Goal: Find specific page/section: Find specific page/section

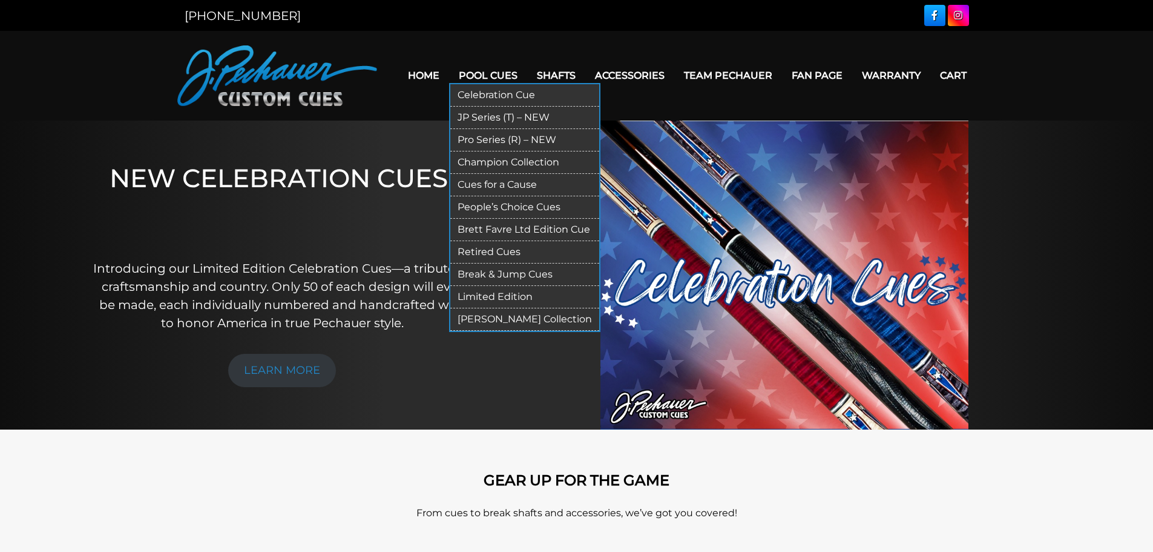
click at [495, 117] on link "JP Series (T) – NEW" at bounding box center [524, 118] width 149 height 22
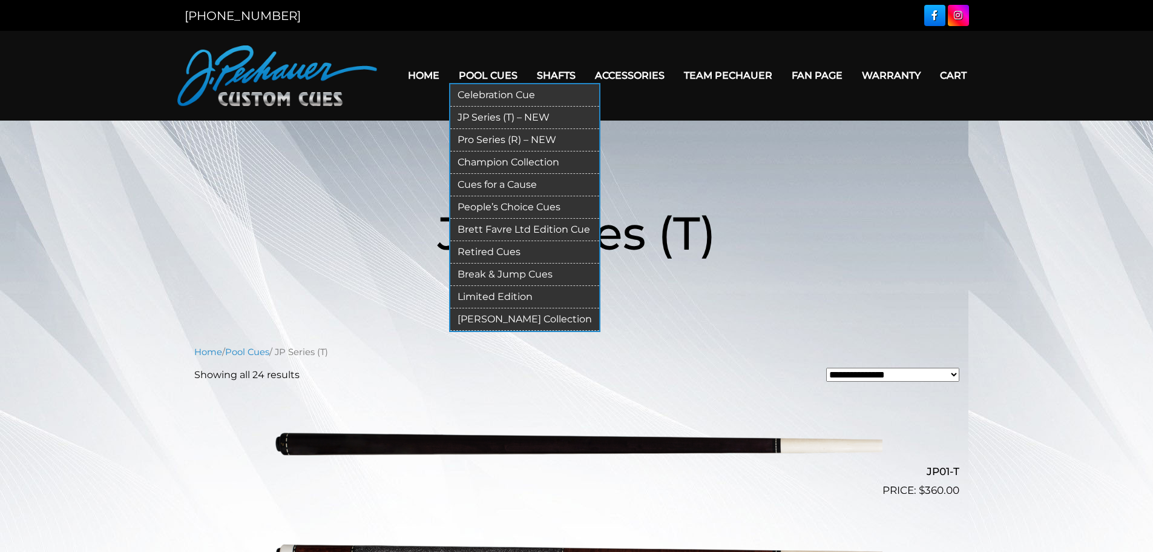
click at [502, 248] on link "Retired Cues" at bounding box center [524, 252] width 149 height 22
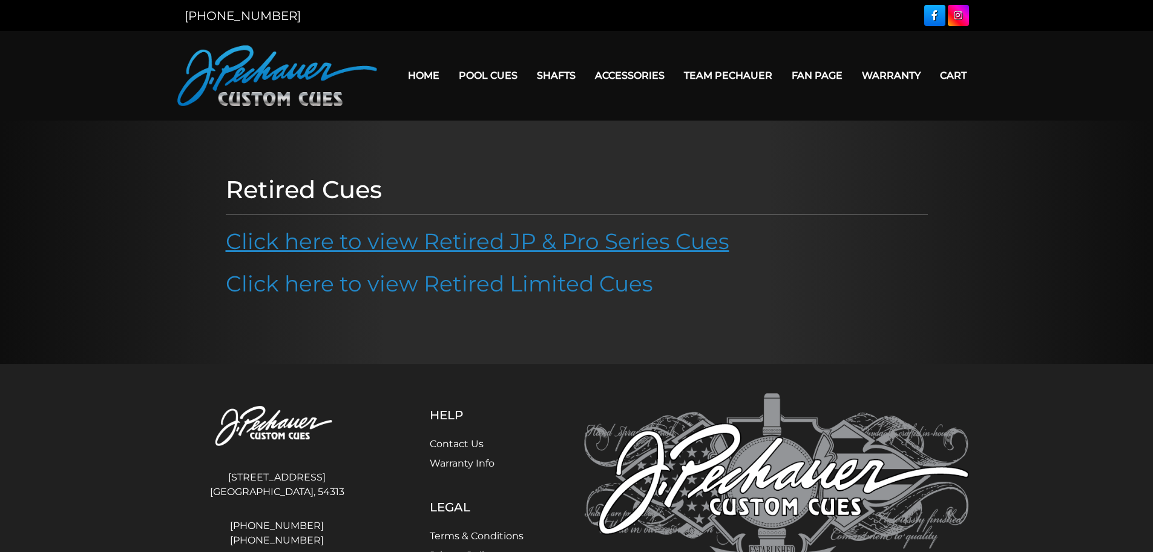
click at [457, 245] on link "Click here to view Retired JP & Pro Series Cues" at bounding box center [478, 241] width 504 height 27
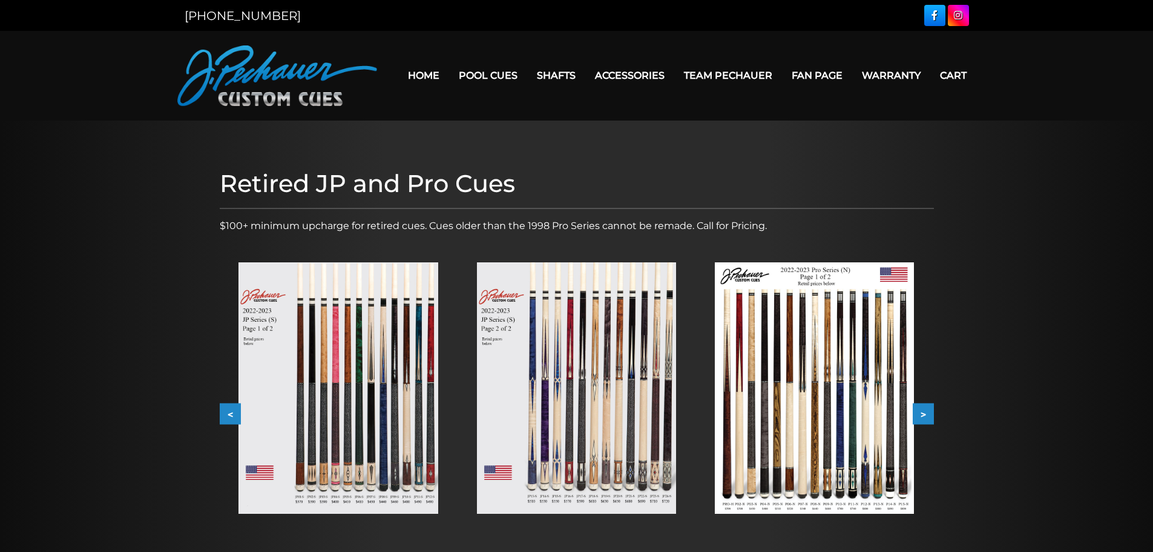
click at [369, 408] on img at bounding box center [338, 387] width 199 height 251
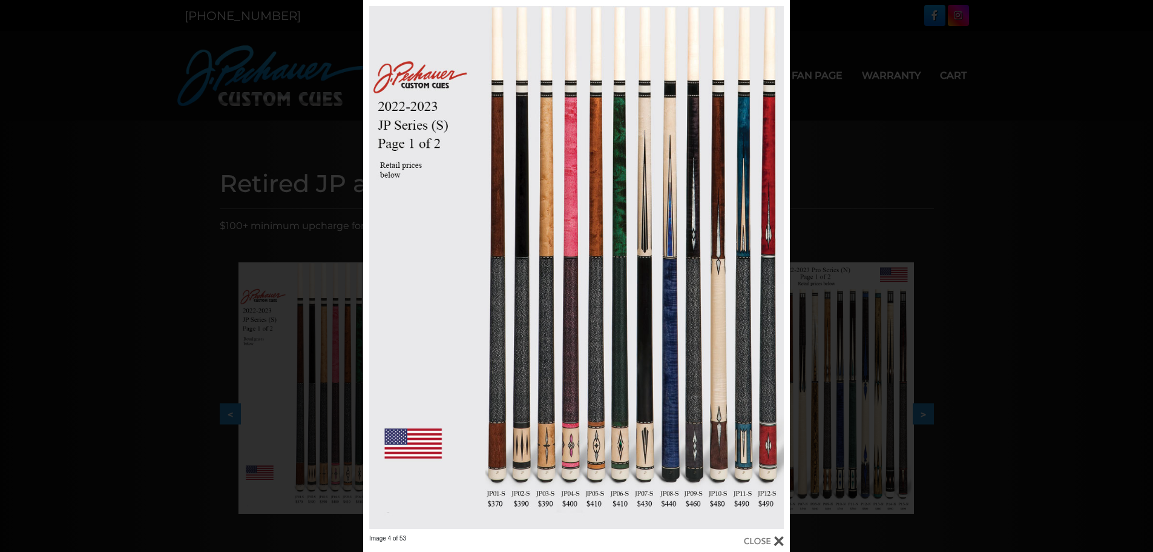
click at [778, 540] on div at bounding box center [764, 540] width 40 height 13
